Goal: Task Accomplishment & Management: Complete application form

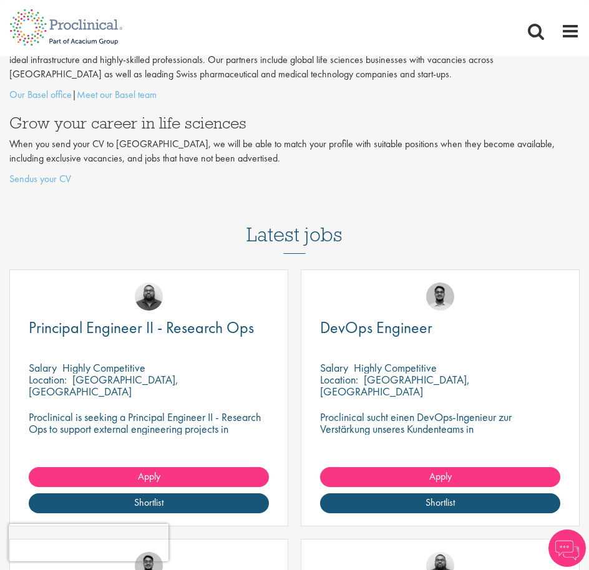
scroll to position [183, 0]
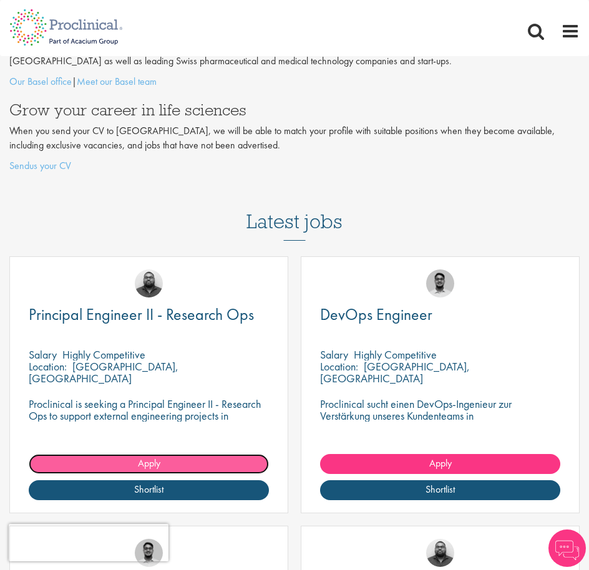
click at [201, 466] on link "Apply" at bounding box center [149, 464] width 240 height 20
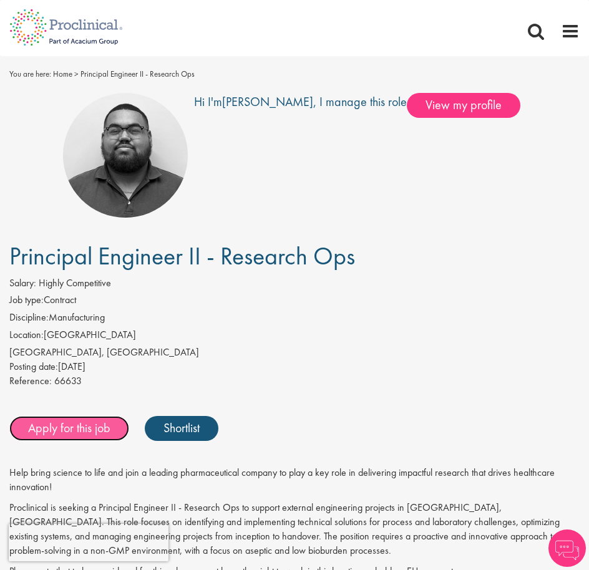
click at [95, 432] on link "Apply for this job" at bounding box center [69, 428] width 120 height 25
click at [72, 434] on link "Apply for this job" at bounding box center [69, 428] width 120 height 25
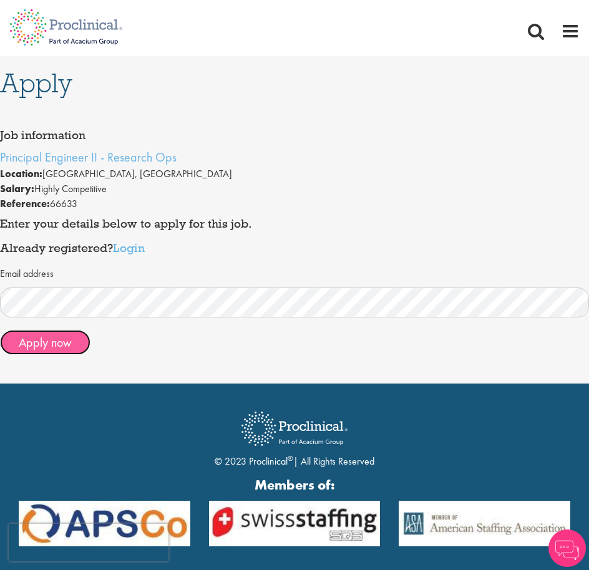
click at [55, 340] on button "Apply now" at bounding box center [45, 342] width 90 height 25
